Goal: Check status: Check status

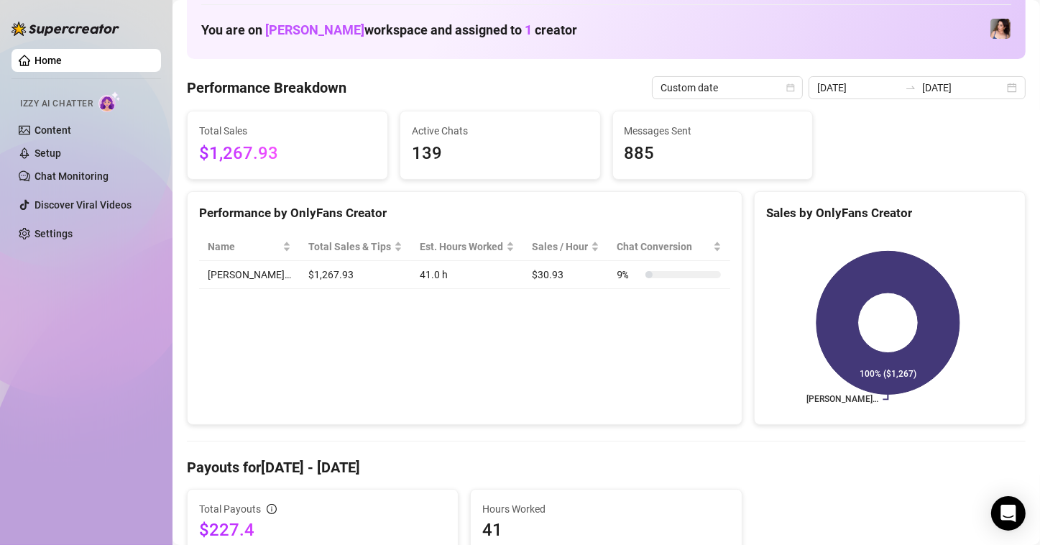
scroll to position [72, 0]
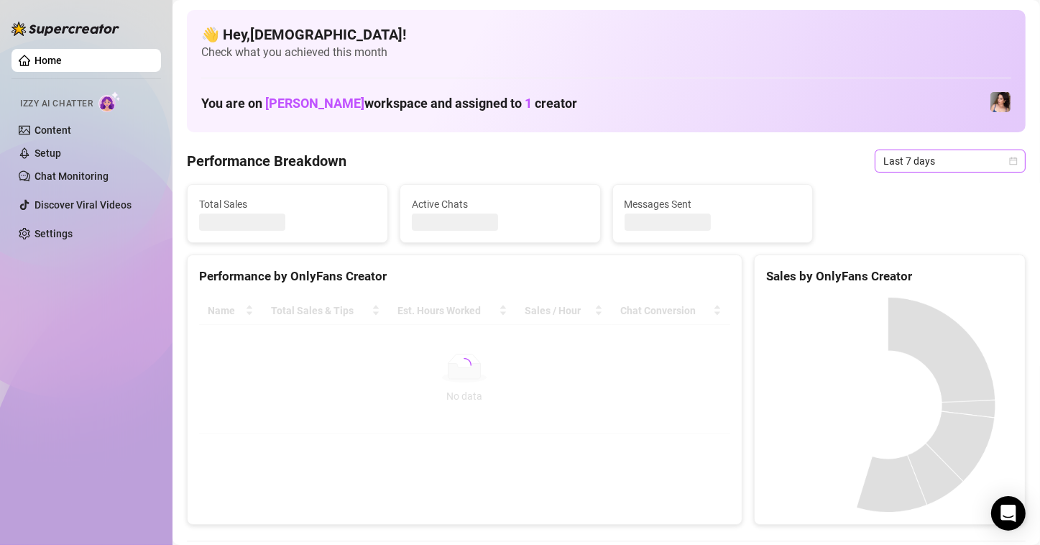
click at [1000, 155] on span "Last 7 days" at bounding box center [951, 161] width 134 height 22
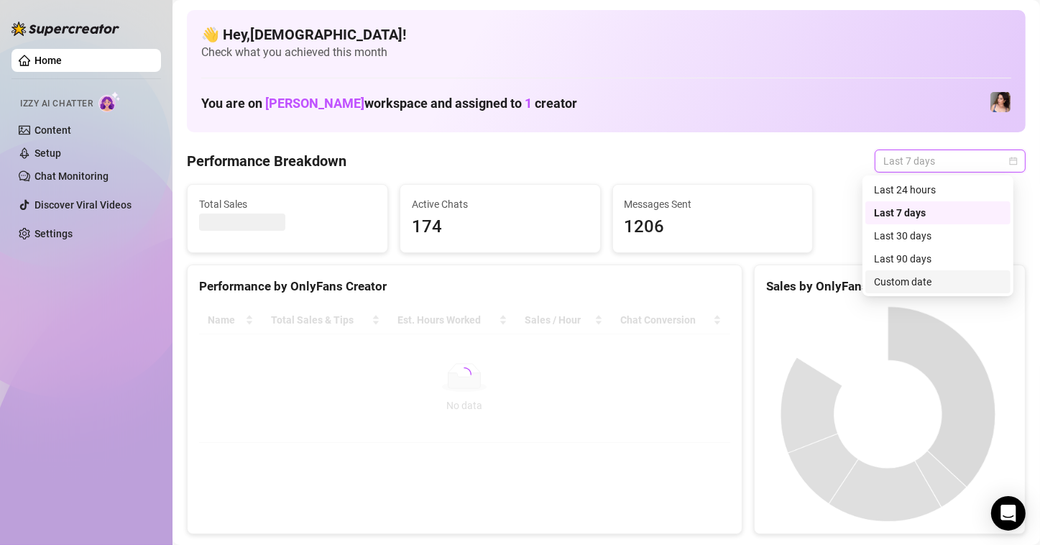
click at [945, 280] on div "Custom date" at bounding box center [938, 282] width 128 height 16
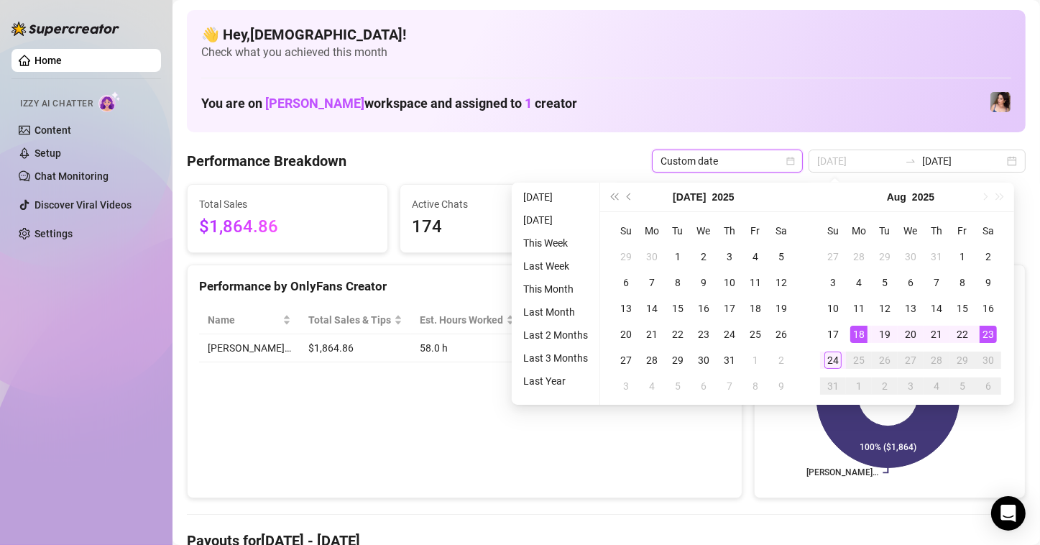
type input "[DATE]"
click at [864, 331] on div "18" at bounding box center [858, 334] width 17 height 17
type input "2025-08-24"
click at [831, 355] on div "24" at bounding box center [833, 360] width 17 height 17
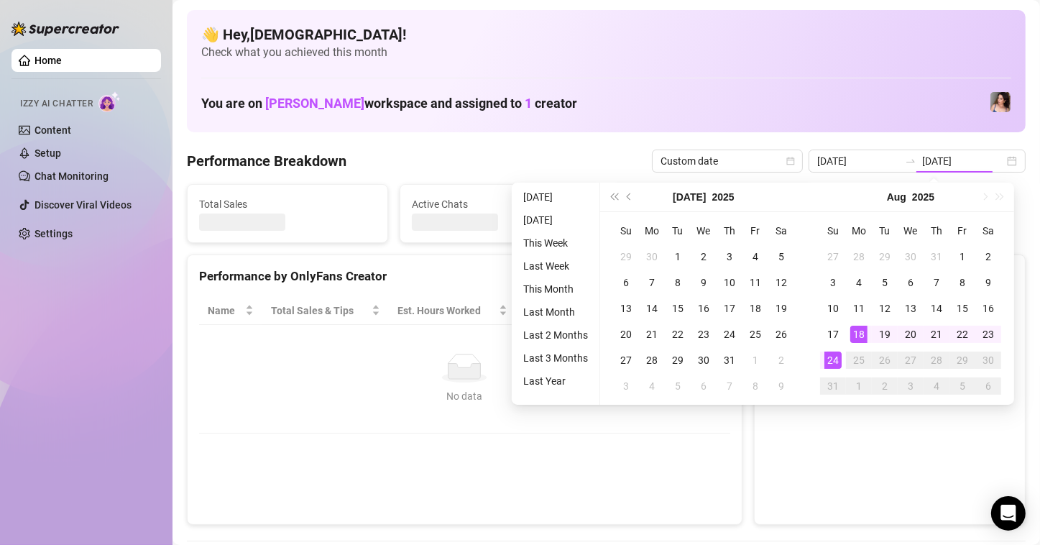
type input "[DATE]"
type input "2025-08-24"
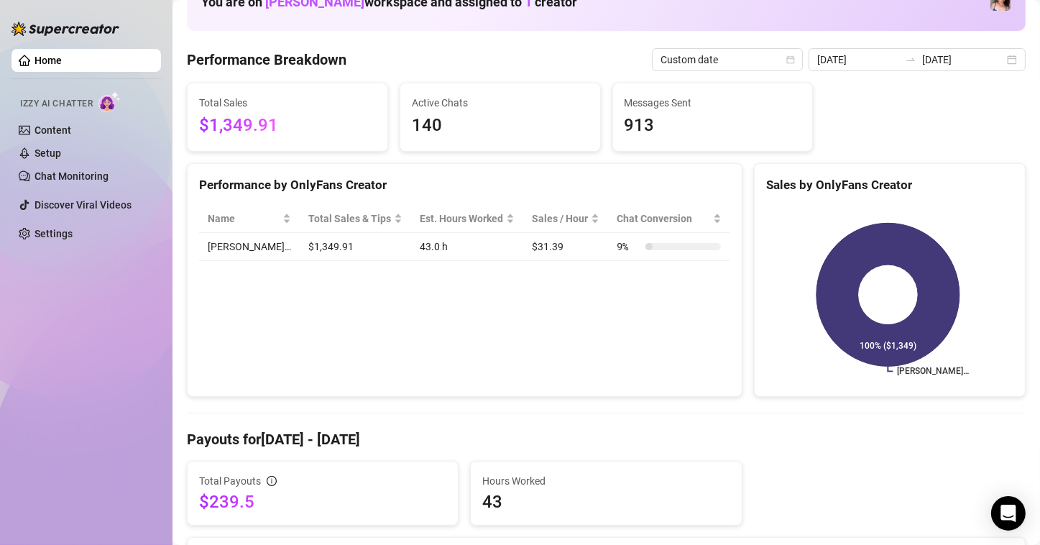
scroll to position [288, 0]
